Goal: Communication & Community: Answer question/provide support

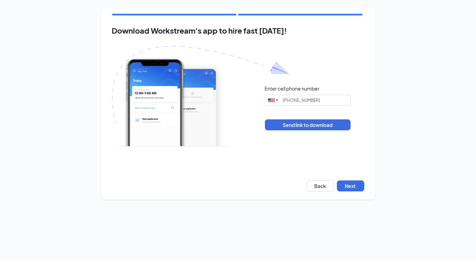
type input "(734) 788-5043"
click at [350, 189] on button "Next" at bounding box center [350, 185] width 27 height 11
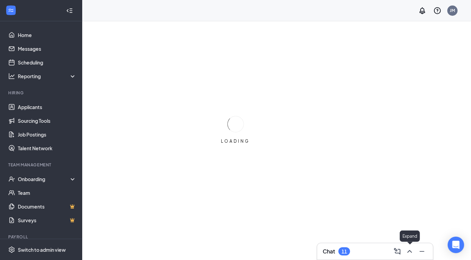
click at [410, 250] on icon "ChevronUp" at bounding box center [409, 251] width 8 height 8
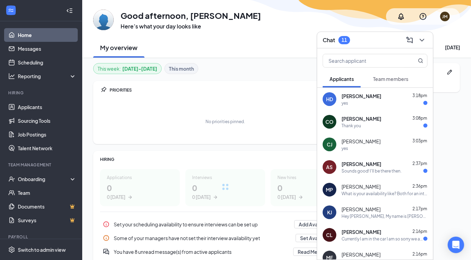
click at [369, 99] on span "[PERSON_NAME]" at bounding box center [361, 95] width 40 height 7
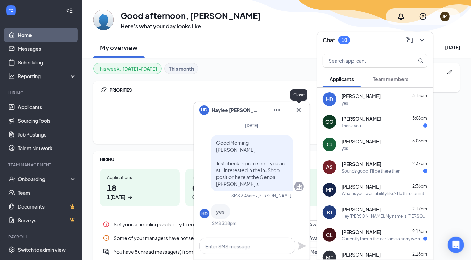
click at [296, 111] on icon "Cross" at bounding box center [299, 110] width 8 height 8
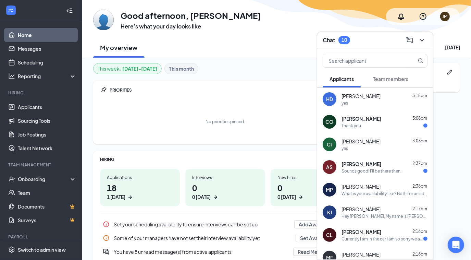
click at [349, 120] on span "[PERSON_NAME]" at bounding box center [361, 118] width 40 height 7
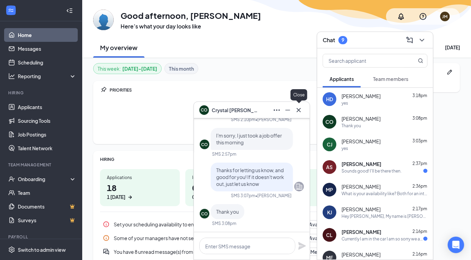
click at [295, 111] on icon "Cross" at bounding box center [299, 110] width 8 height 8
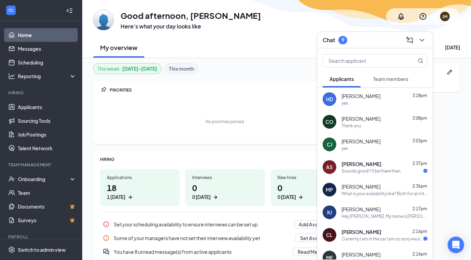
click at [373, 144] on span "[PERSON_NAME]" at bounding box center [360, 141] width 39 height 7
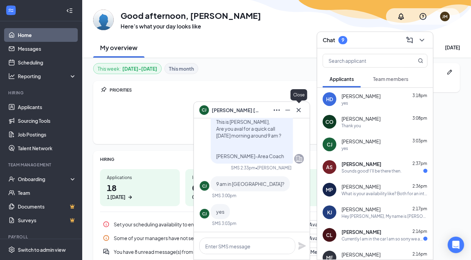
click at [304, 111] on button at bounding box center [298, 109] width 11 height 11
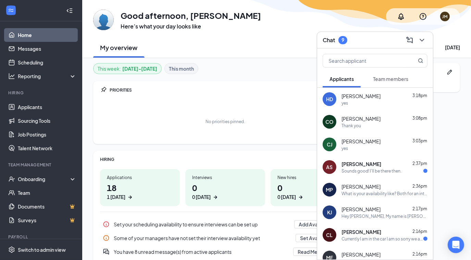
click at [381, 164] on span "[PERSON_NAME]" at bounding box center [361, 163] width 40 height 7
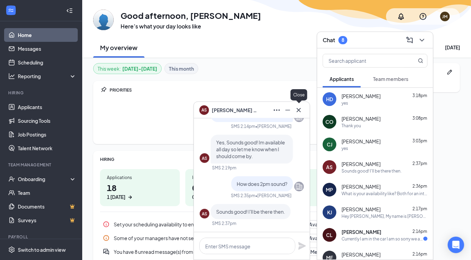
click at [297, 112] on icon "Cross" at bounding box center [299, 110] width 4 height 4
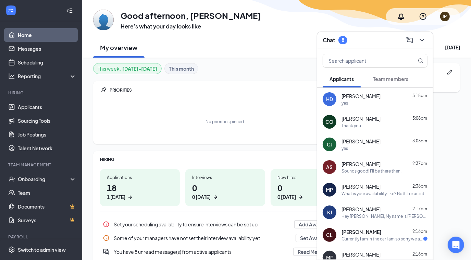
click at [365, 102] on div "yes" at bounding box center [384, 103] width 86 height 6
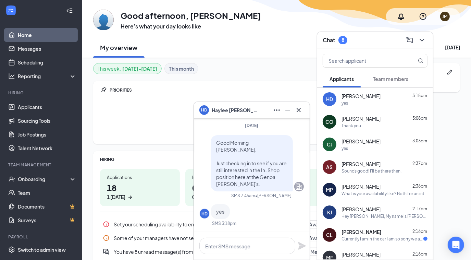
click at [361, 236] on div "Currently I am in the car I am so sorry we are on our way to the [GEOGRAPHIC_DA…" at bounding box center [382, 239] width 82 height 6
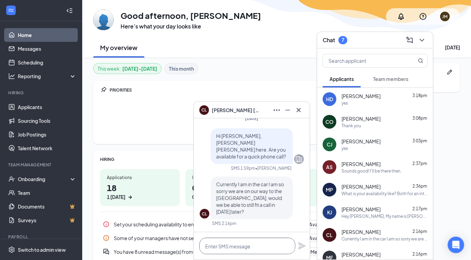
click at [254, 245] on textarea at bounding box center [247, 245] width 96 height 16
type textarea "H"
click at [34, 109] on link "Applicants" at bounding box center [47, 107] width 59 height 14
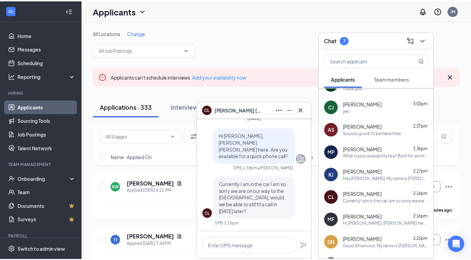
scroll to position [88, 0]
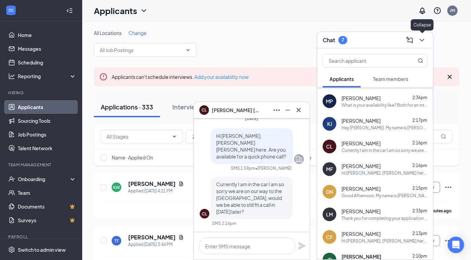
click at [421, 37] on icon "ChevronDown" at bounding box center [422, 40] width 8 height 8
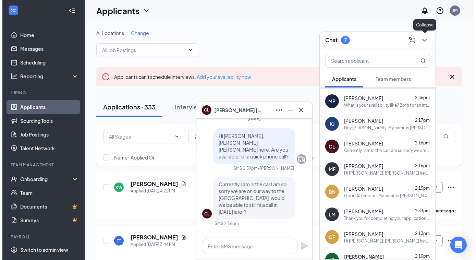
scroll to position [0, 0]
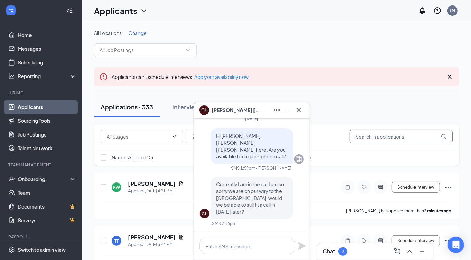
click at [373, 134] on input "text" at bounding box center [401, 136] width 103 height 14
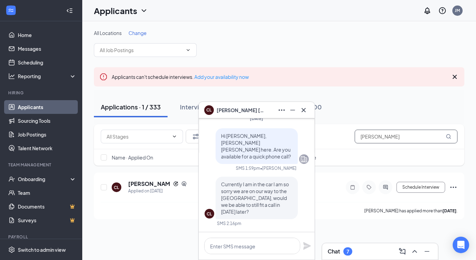
type input "[PERSON_NAME]"
click at [450, 137] on icon "MagnifyingGlass" at bounding box center [448, 136] width 5 height 5
click at [150, 183] on h5 "[PERSON_NAME]" at bounding box center [149, 184] width 42 height 8
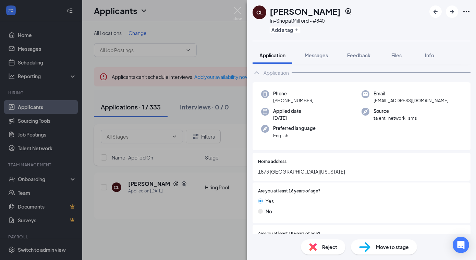
scroll to position [124, 0]
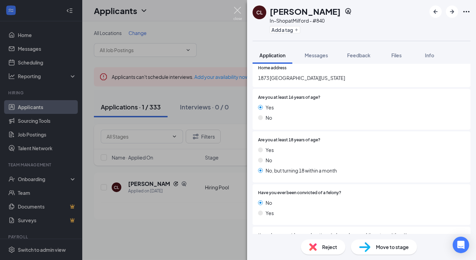
click at [239, 10] on img at bounding box center [237, 13] width 9 height 13
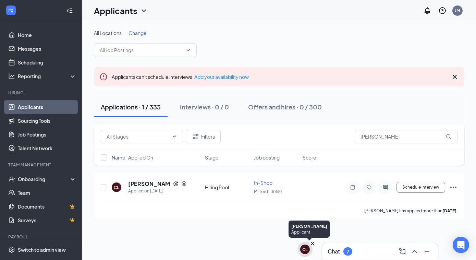
click at [307, 250] on div "CL" at bounding box center [304, 249] width 5 height 6
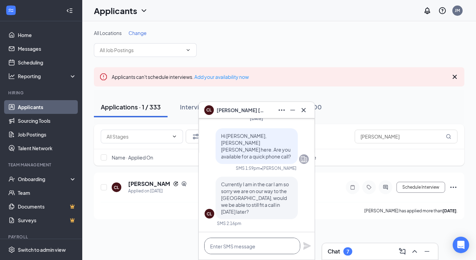
click at [250, 248] on textarea at bounding box center [252, 245] width 96 height 16
type textarea "Yes, how about now?"
click at [307, 248] on icon "Plane" at bounding box center [307, 245] width 8 height 8
